Goal: Task Accomplishment & Management: Manage account settings

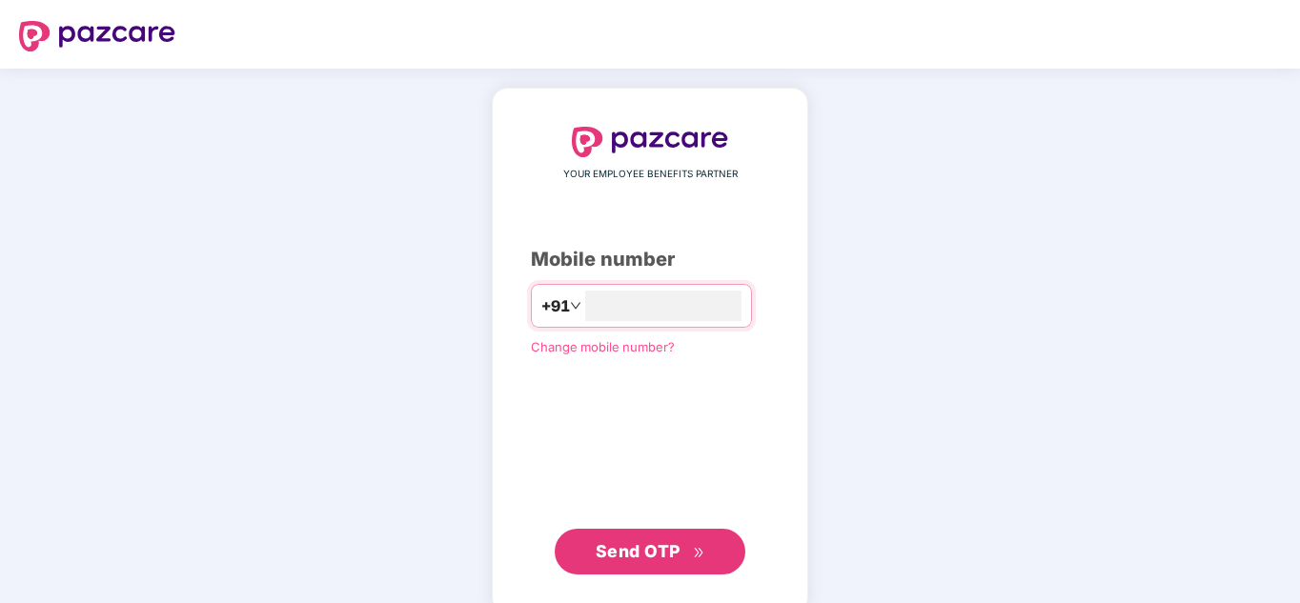
type input "**********"
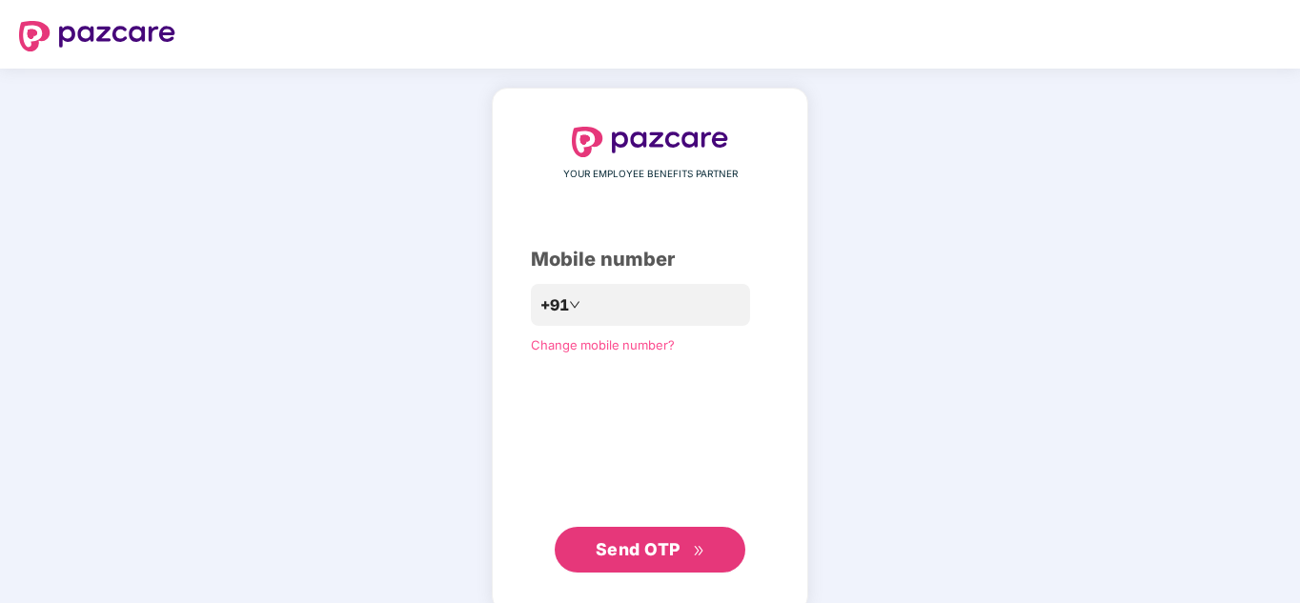
click at [628, 586] on div "**********" at bounding box center [650, 350] width 316 height 524
click at [630, 553] on span "Send OTP" at bounding box center [638, 549] width 85 height 20
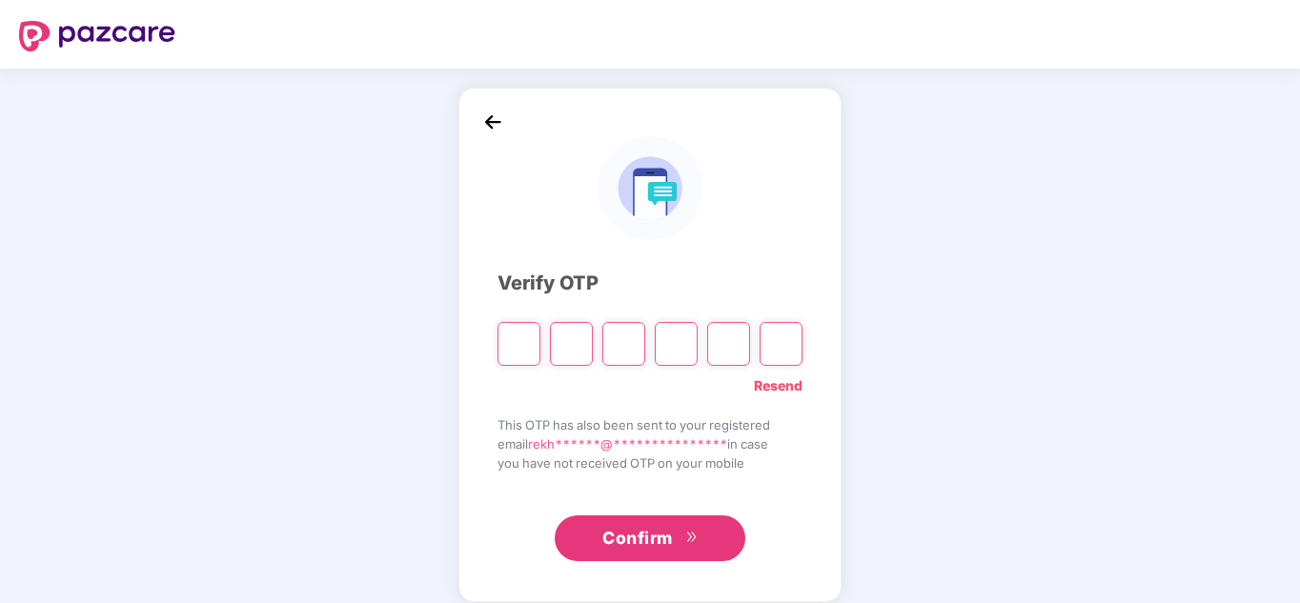
type input "*"
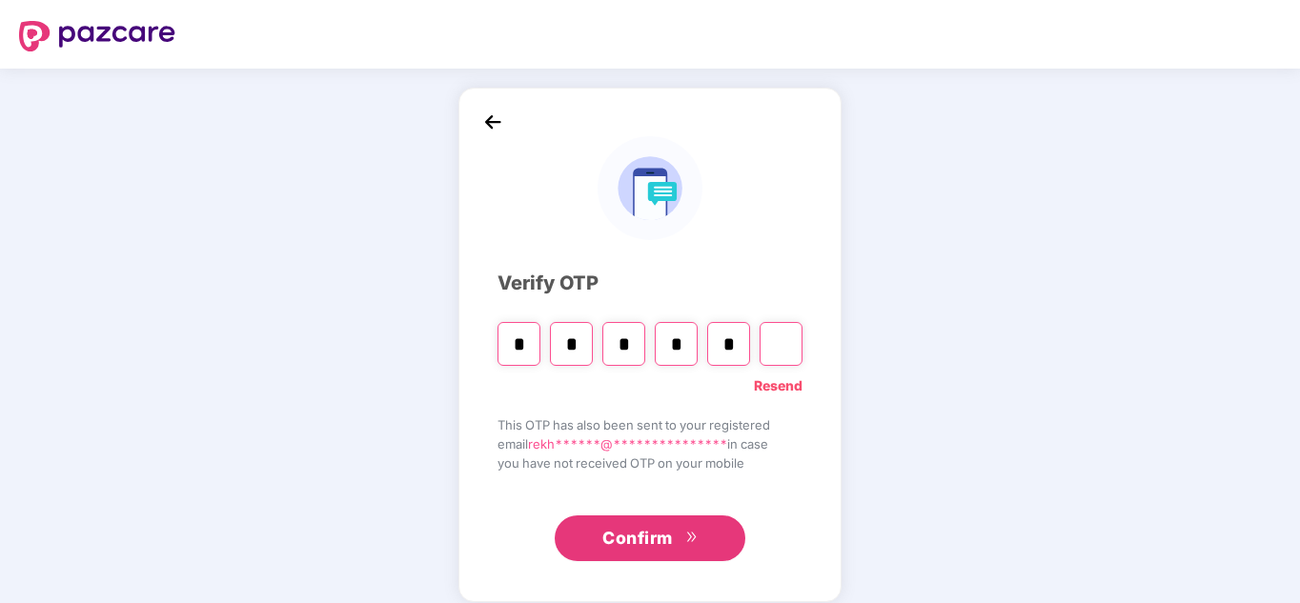
type input "*"
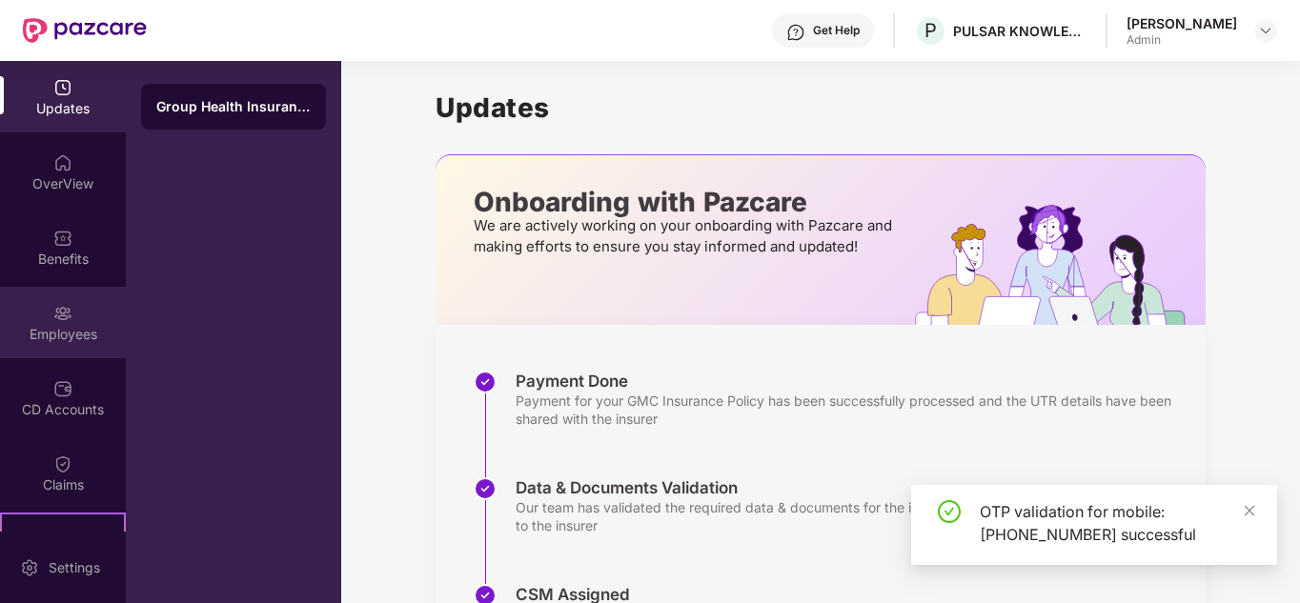
click at [91, 304] on div "Employees" at bounding box center [63, 322] width 126 height 71
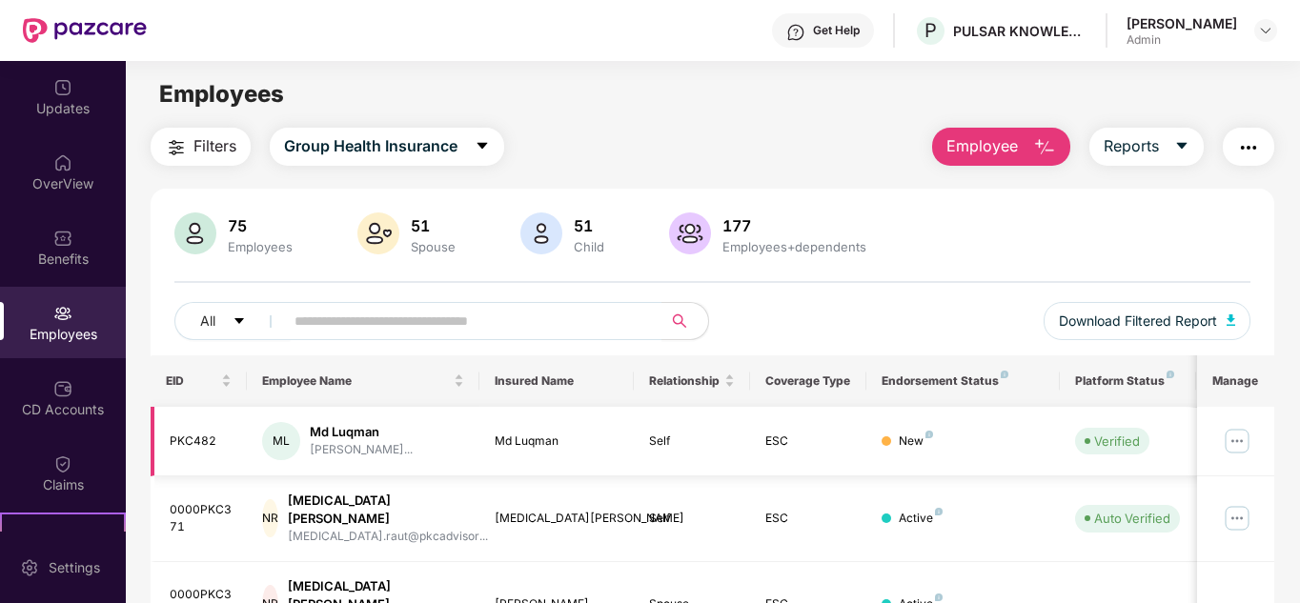
click at [1240, 435] on img at bounding box center [1237, 441] width 30 height 30
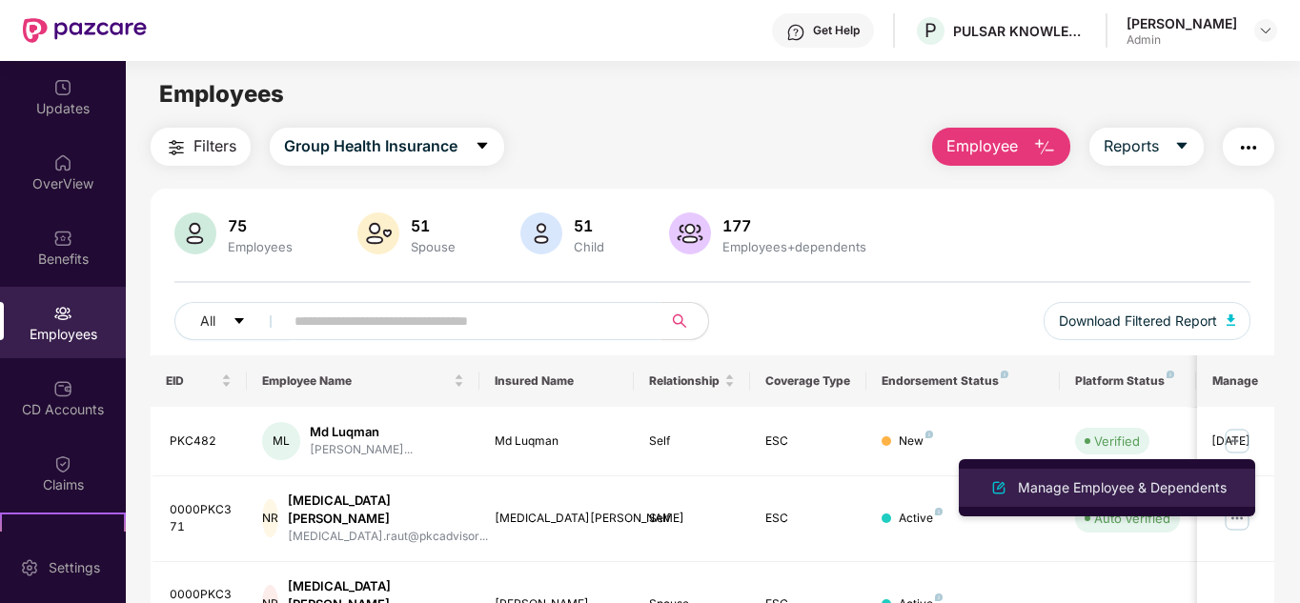
click at [1118, 483] on div "Manage Employee & Dependents" at bounding box center [1122, 487] width 216 height 21
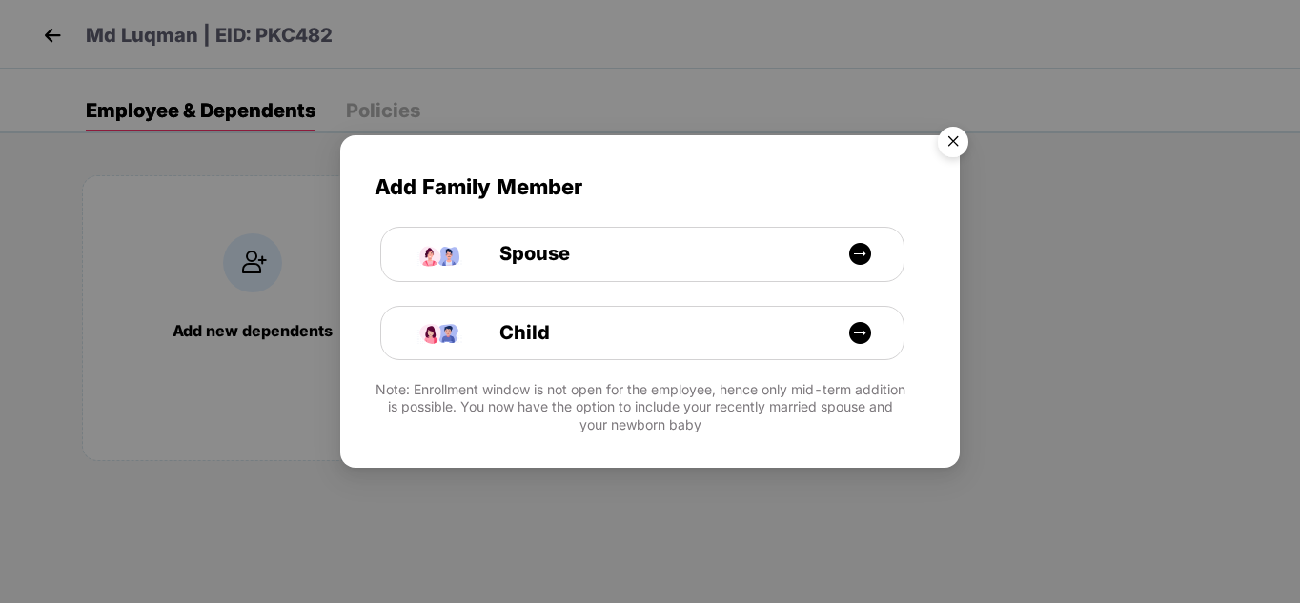
click at [964, 143] on img "Close" at bounding box center [952, 144] width 53 height 53
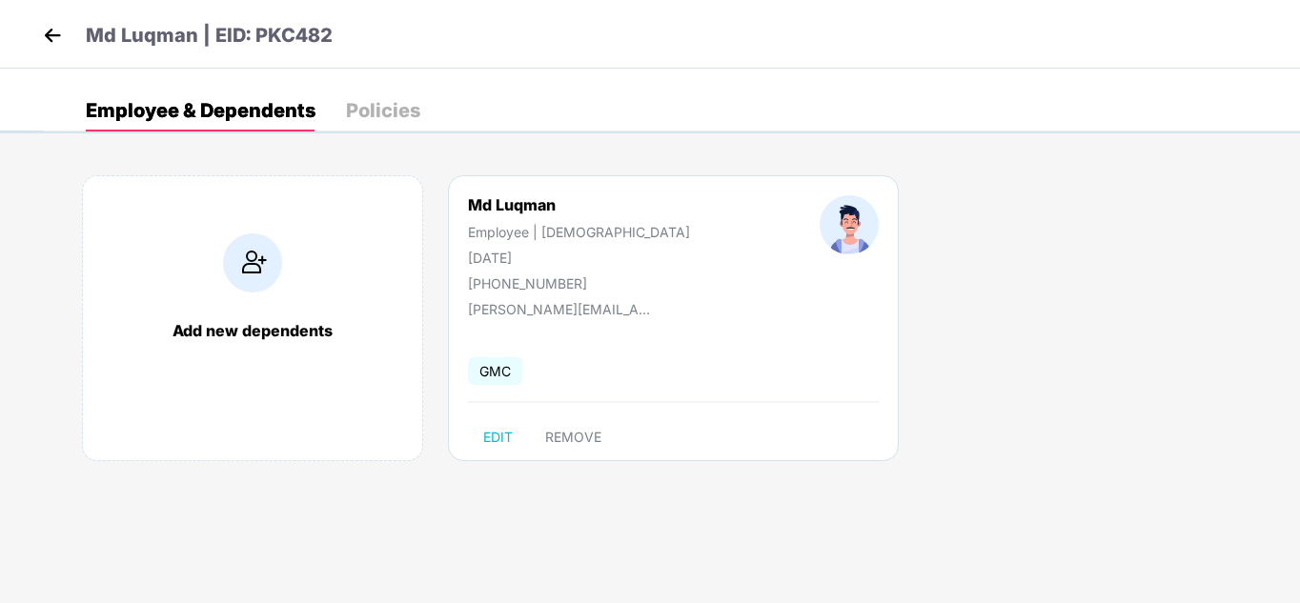
click at [589, 318] on div "Md Luqman Employee | Male 15 Mar 1997 +919654398789 mohammed.luqman@pkcadvisory…" at bounding box center [673, 318] width 451 height 286
click at [58, 47] on img at bounding box center [52, 35] width 29 height 29
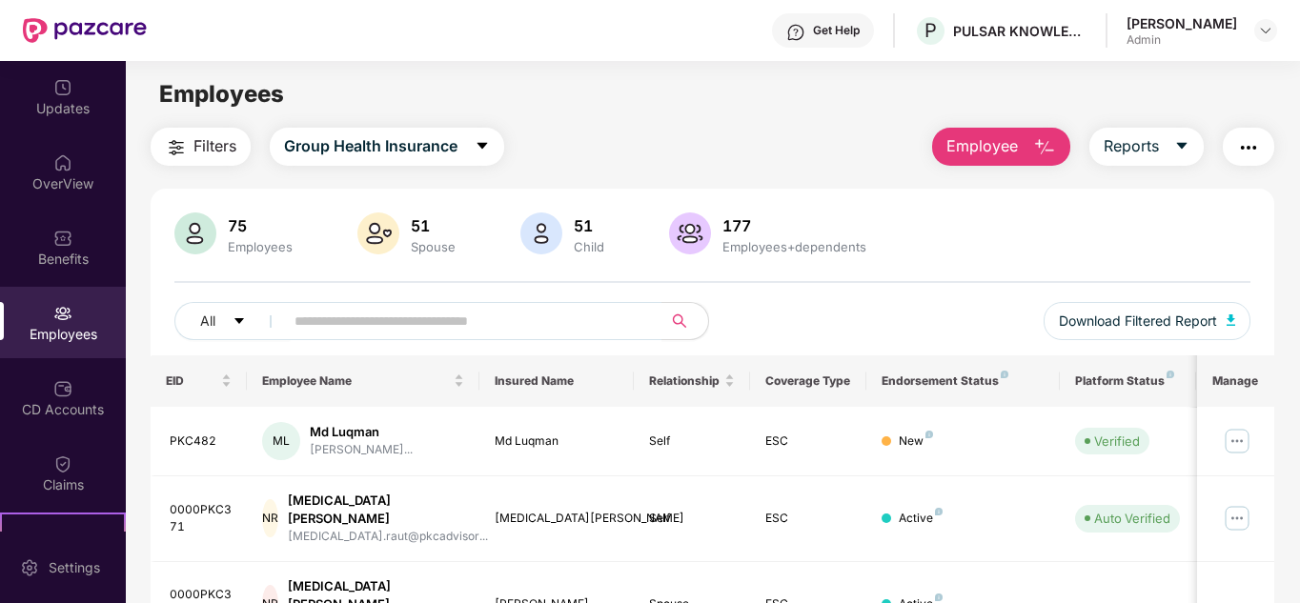
scroll to position [205, 0]
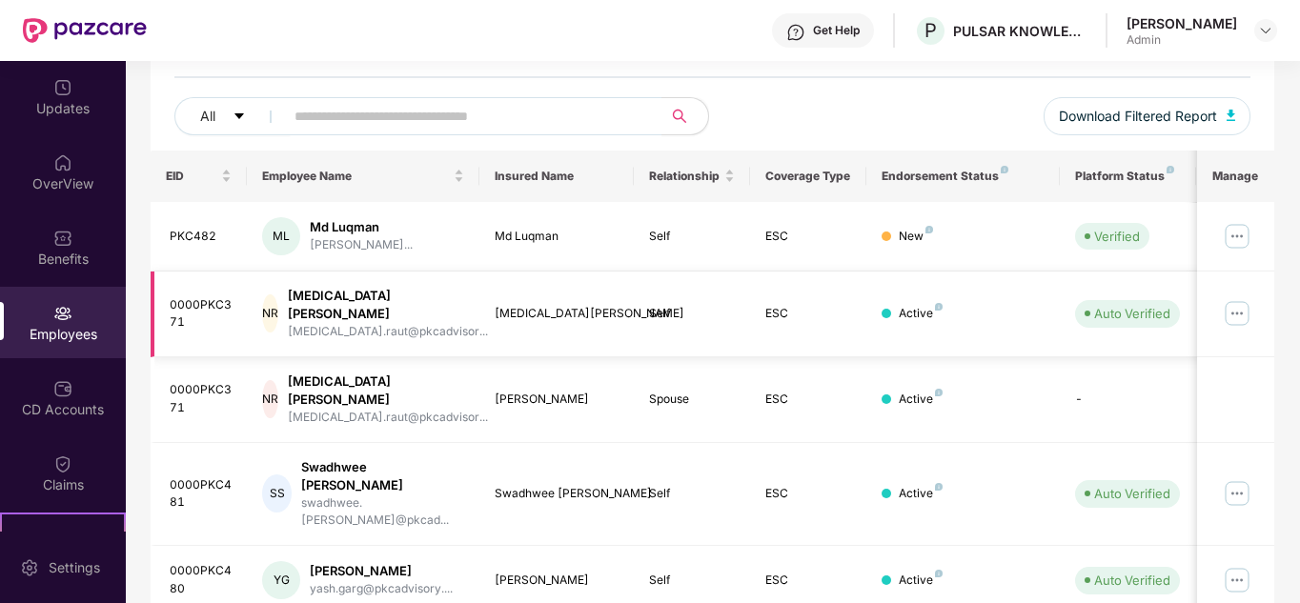
click at [1245, 305] on img at bounding box center [1237, 313] width 30 height 30
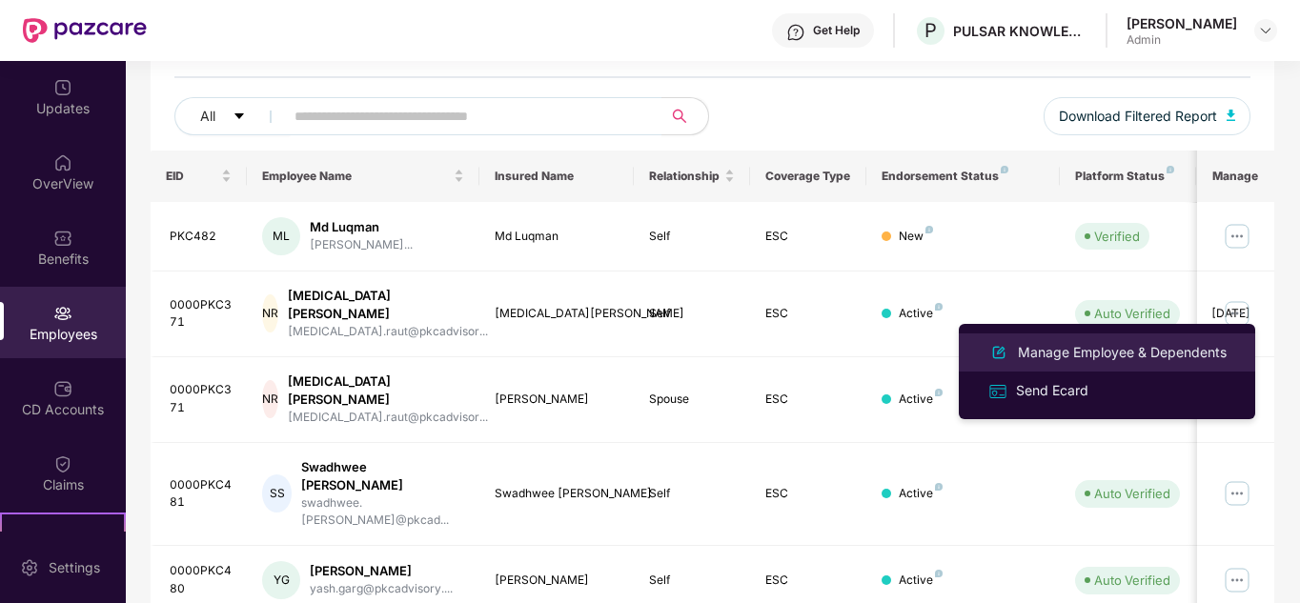
click at [1085, 353] on div "Manage Employee & Dependents" at bounding box center [1122, 352] width 216 height 21
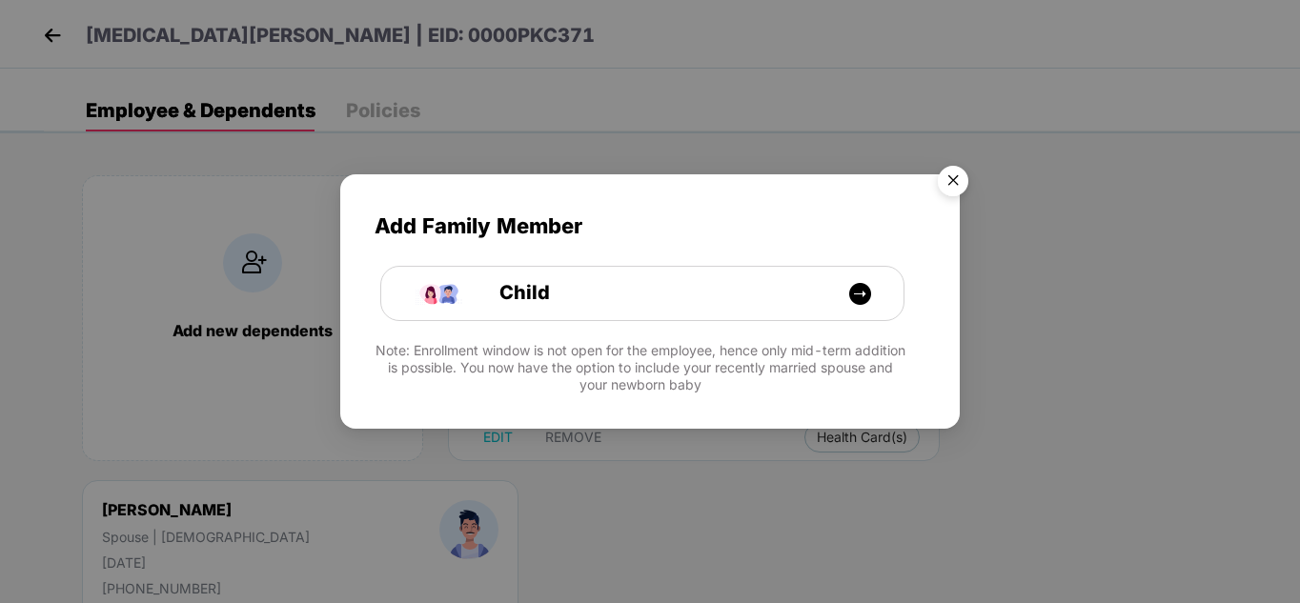
click at [956, 181] on img "Close" at bounding box center [952, 183] width 53 height 53
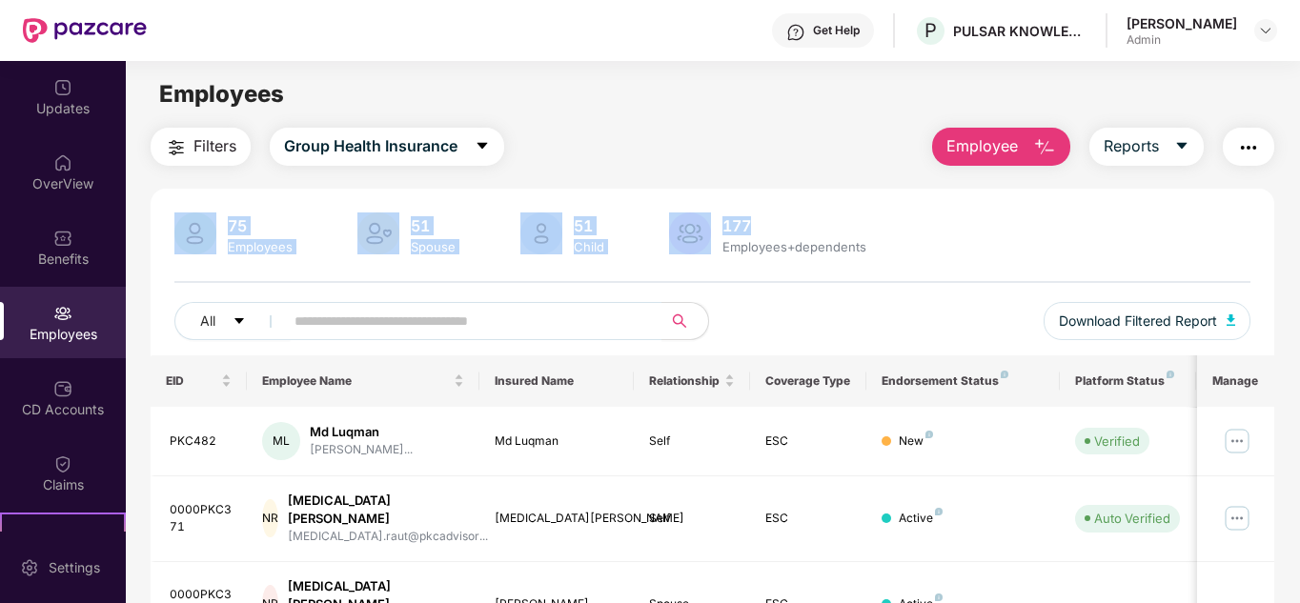
drag, startPoint x: 1296, startPoint y: 121, endPoint x: 1295, endPoint y: 167, distance: 45.8
click at [1295, 167] on main "Employees Filters Group Health Insurance Employee Reports 75 Employees 51 Spous…" at bounding box center [712, 362] width 1173 height 603
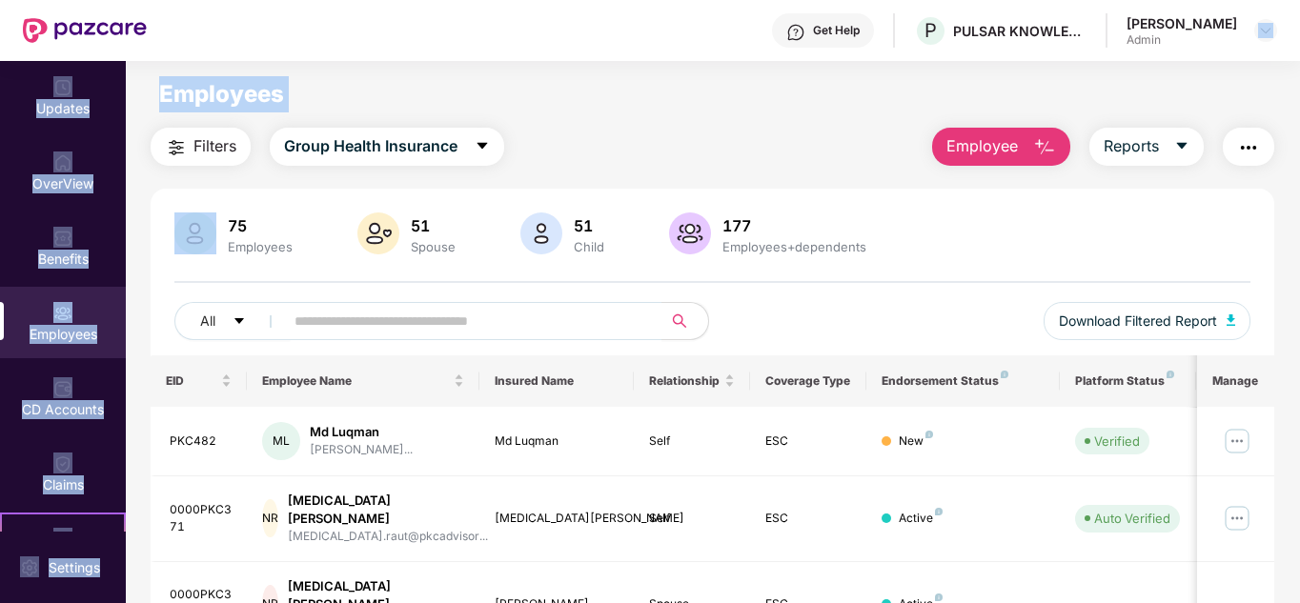
drag, startPoint x: 1297, startPoint y: 129, endPoint x: 1301, endPoint y: 14, distance: 114.4
click at [1299, 14] on html "Get Help P PULSAR KNOWLEDGE CENTRE PRIVATE LIMITED Rekha Rani Admin Updates Ove…" at bounding box center [650, 301] width 1300 height 603
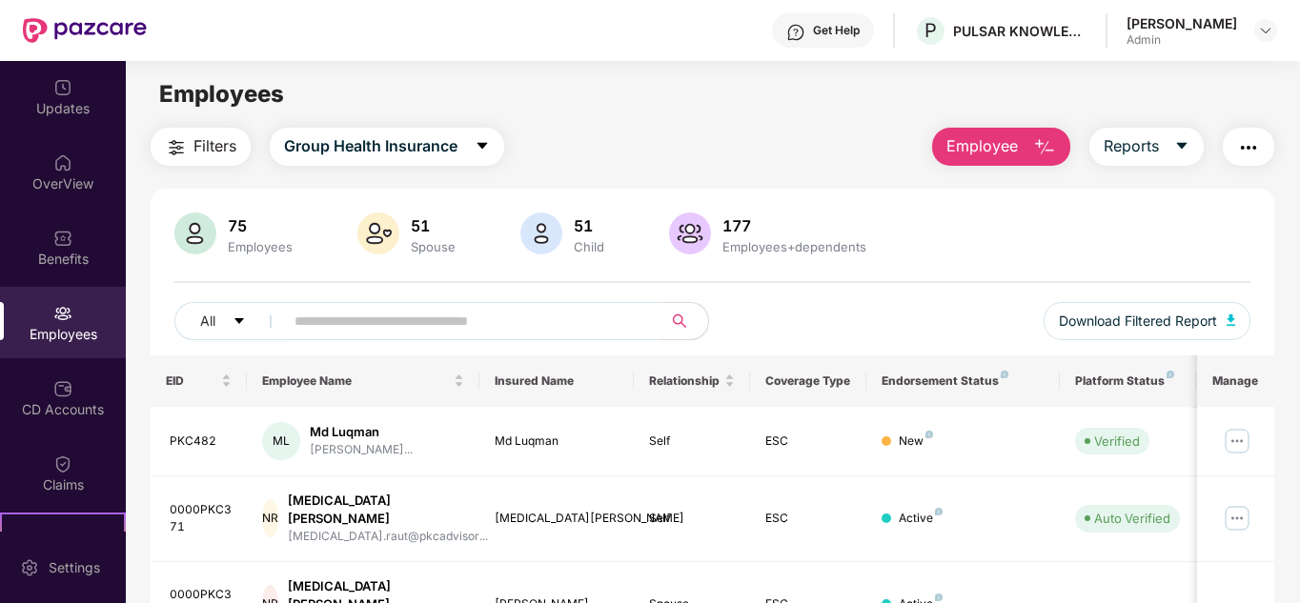
click at [530, 311] on input "text" at bounding box center [465, 321] width 342 height 29
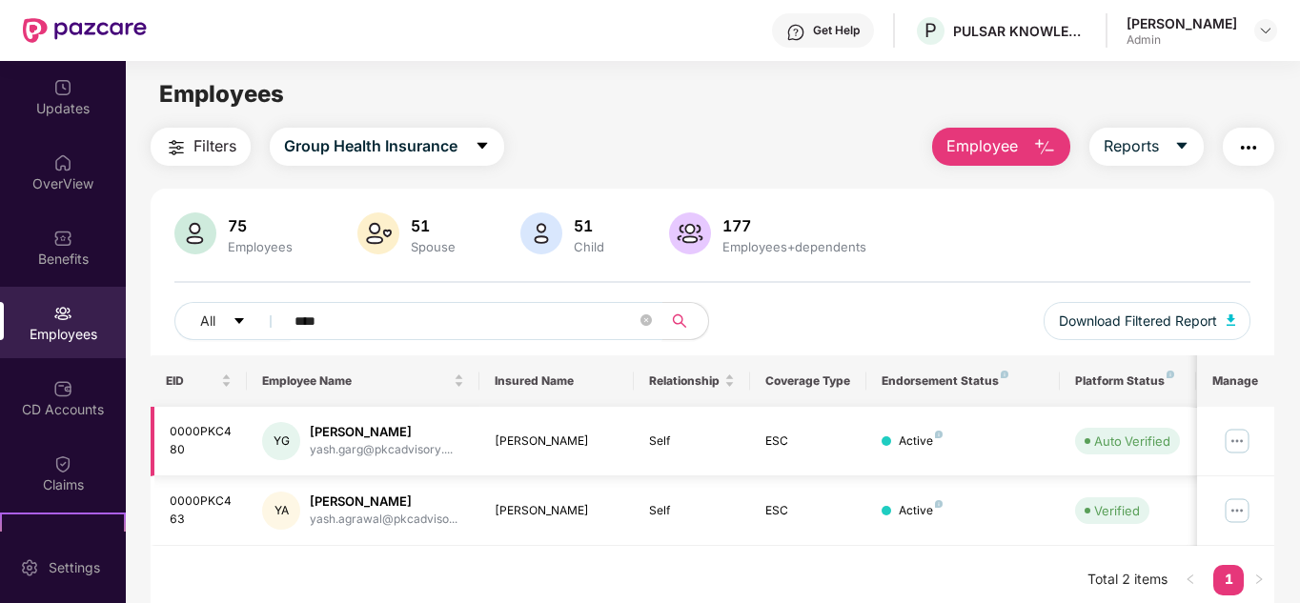
type input "****"
click at [1246, 441] on img at bounding box center [1237, 441] width 30 height 30
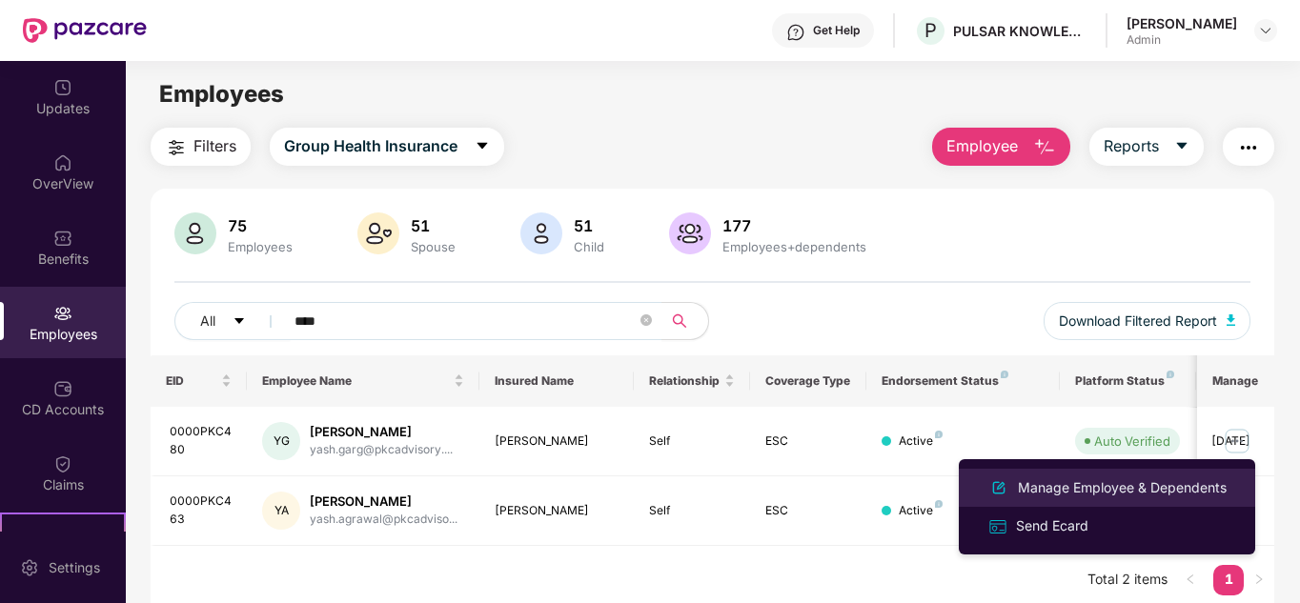
click at [1091, 482] on div "Manage Employee & Dependents" at bounding box center [1122, 487] width 216 height 21
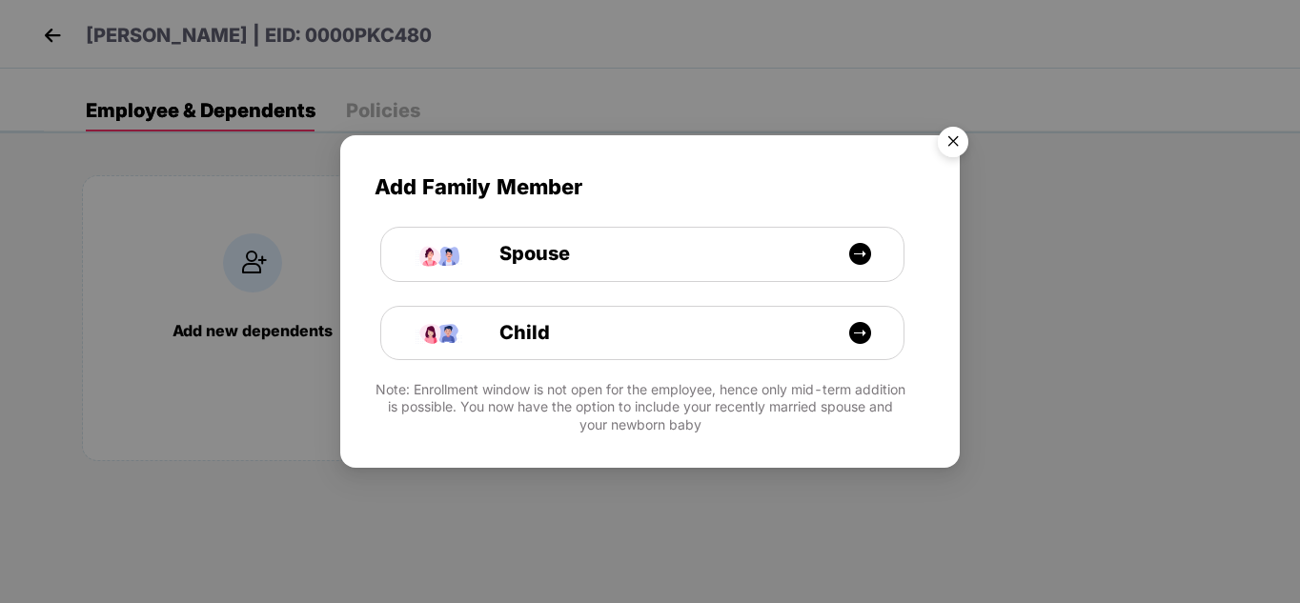
click at [955, 145] on img "Close" at bounding box center [952, 144] width 53 height 53
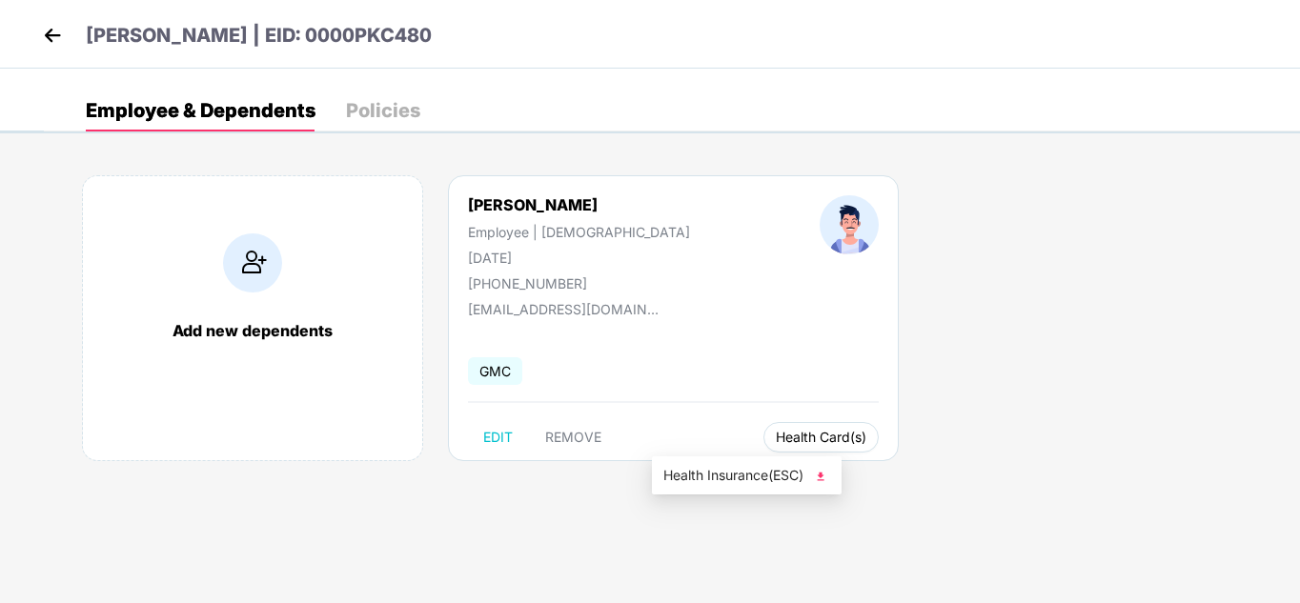
click at [776, 441] on span "Health Card(s)" at bounding box center [821, 438] width 91 height 10
